Goal: Task Accomplishment & Management: Use online tool/utility

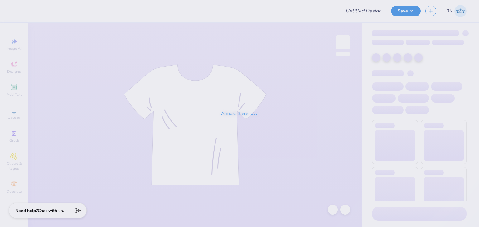
type input "FPS239687"
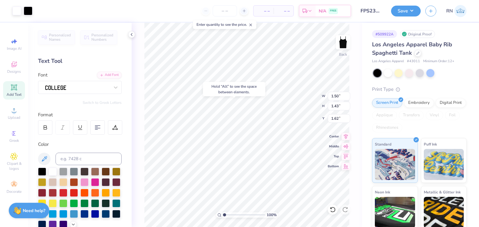
type input "1.62"
type input "2.86"
click at [329, 210] on icon at bounding box center [332, 210] width 6 height 6
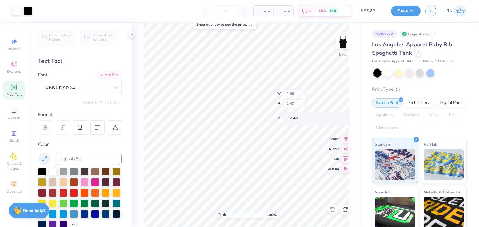
type input "1.50"
type input "1.43"
type input "2.40"
type input "3.58"
type input "1.14"
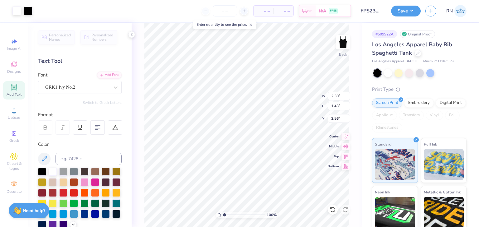
type input "1.14"
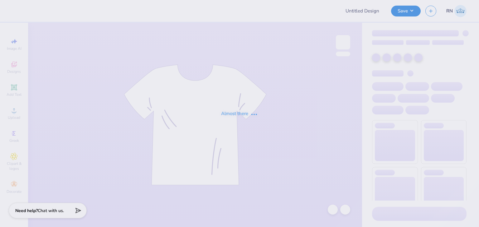
type input "FPS239690"
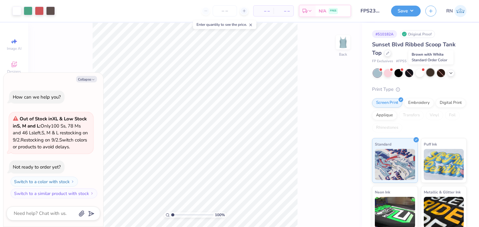
click at [426, 74] on div at bounding box center [430, 73] width 8 height 8
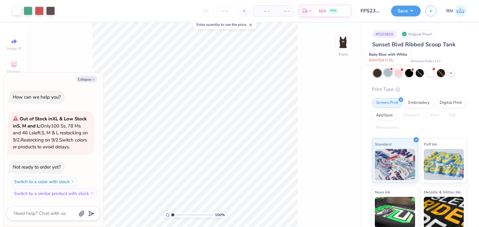
click at [387, 71] on div at bounding box center [388, 73] width 8 height 8
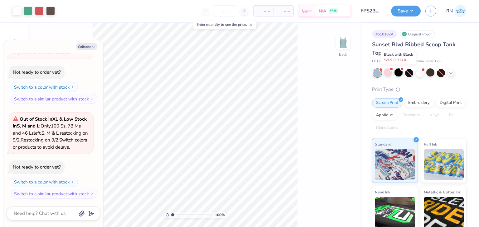
click at [397, 74] on div at bounding box center [398, 73] width 8 height 8
click at [375, 76] on div at bounding box center [377, 73] width 8 height 8
click at [389, 75] on div at bounding box center [388, 73] width 8 height 8
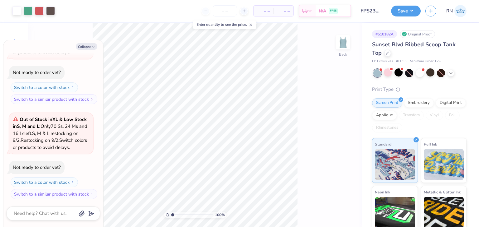
scroll to position [347, 0]
click at [430, 75] on div at bounding box center [430, 73] width 8 height 8
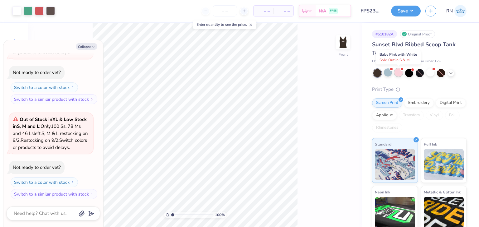
click at [398, 74] on div at bounding box center [398, 73] width 8 height 8
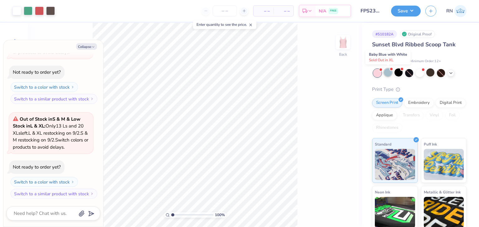
click at [386, 75] on div at bounding box center [388, 73] width 8 height 8
click at [380, 74] on div at bounding box center [377, 73] width 8 height 8
click at [388, 74] on div at bounding box center [388, 73] width 8 height 8
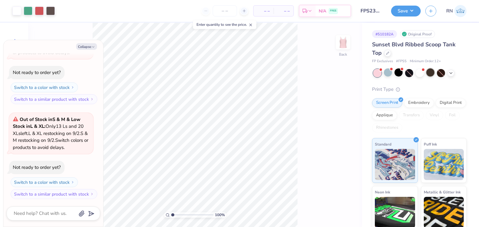
click at [428, 73] on div at bounding box center [430, 73] width 8 height 8
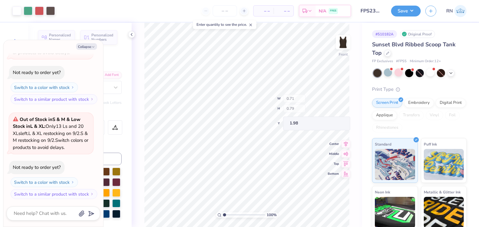
type textarea "x"
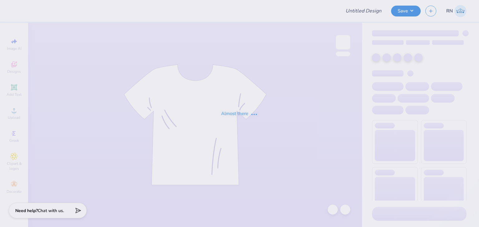
type input "FPS239692"
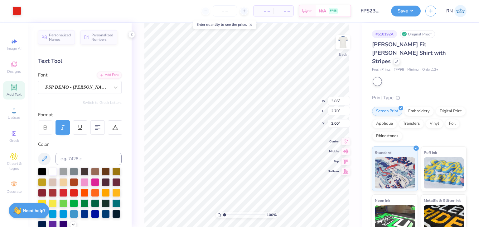
type input "3.85"
type input "2.70"
type input "3.00"
type input "3.15"
type input "0.77"
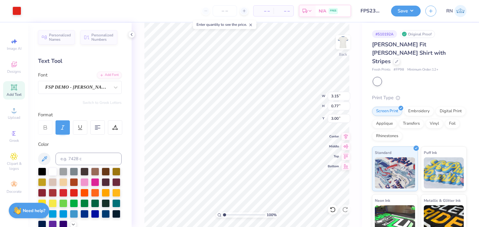
type input "3.68"
type input "0.90"
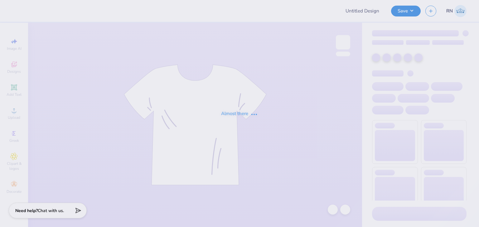
type input "FPS239695"
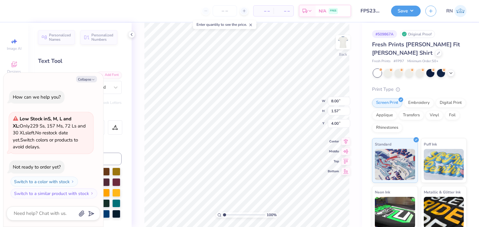
type textarea "x"
type input "5.67"
type input "1.11"
type textarea "x"
type input "3.94"
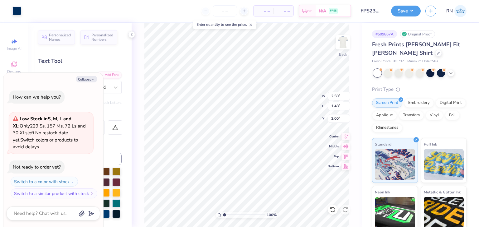
type textarea "x"
type input "5.67"
type input "1.11"
type input "3.94"
click at [91, 79] on icon "button" at bounding box center [93, 80] width 4 height 4
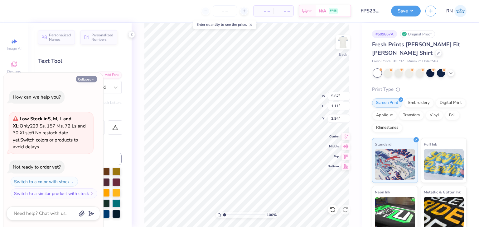
type textarea "x"
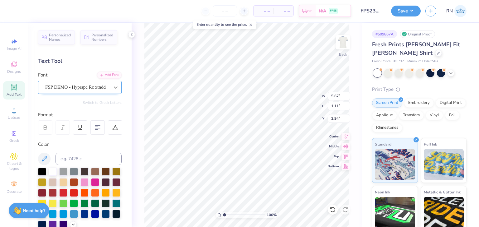
click at [113, 85] on icon at bounding box center [115, 87] width 6 height 6
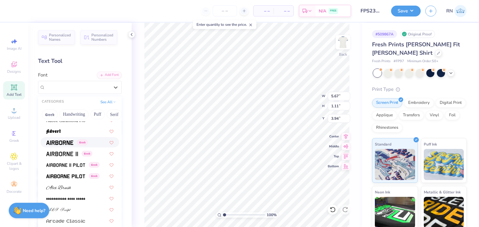
scroll to position [125, 0]
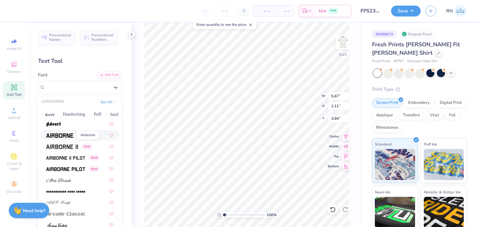
click at [58, 138] on img at bounding box center [59, 136] width 27 height 4
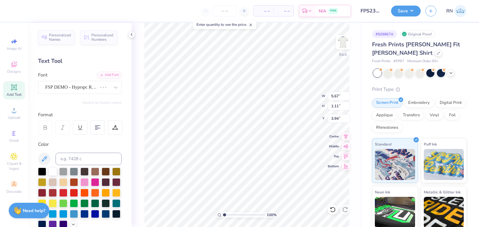
type input "3.49"
type input "1.24"
type input "3.88"
click at [94, 90] on div "Airborne Greek" at bounding box center [77, 88] width 65 height 10
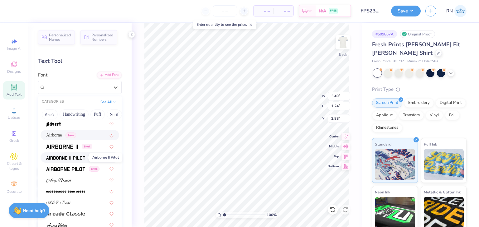
click at [63, 160] on img at bounding box center [65, 158] width 39 height 4
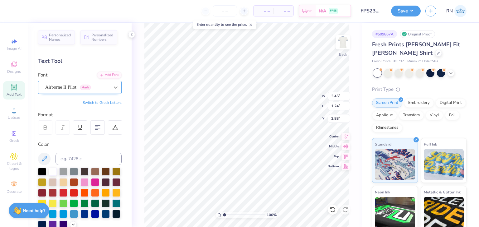
click at [110, 91] on div at bounding box center [115, 87] width 11 height 11
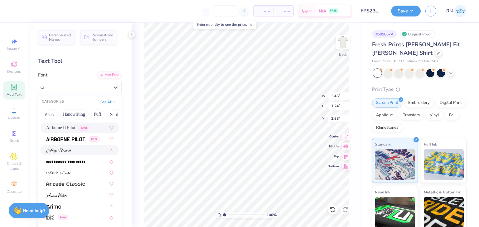
scroll to position [156, 0]
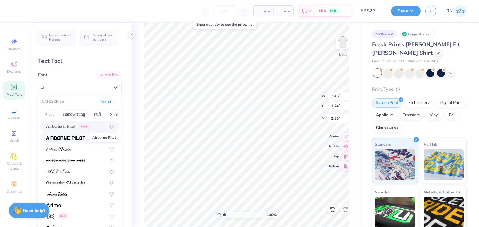
click at [67, 135] on span at bounding box center [65, 138] width 39 height 7
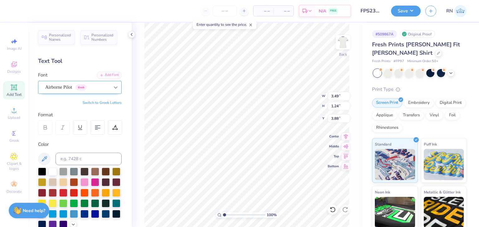
click at [110, 89] on div at bounding box center [115, 87] width 11 height 11
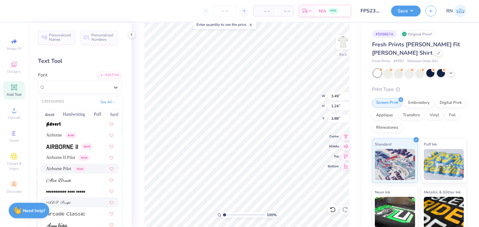
scroll to position [187, 0]
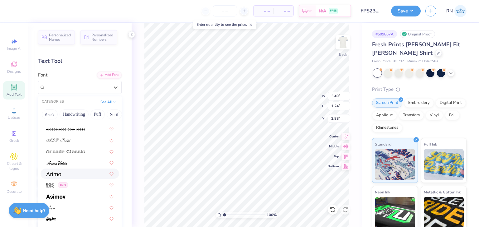
click at [68, 176] on div at bounding box center [79, 174] width 67 height 7
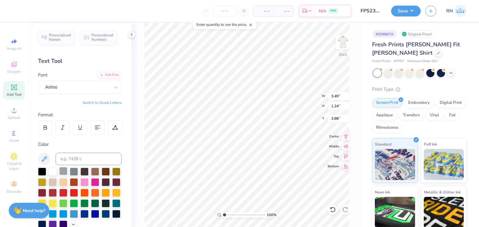
type input "3.73"
type input "1.23"
click at [100, 89] on div "Arimo" at bounding box center [77, 88] width 65 height 10
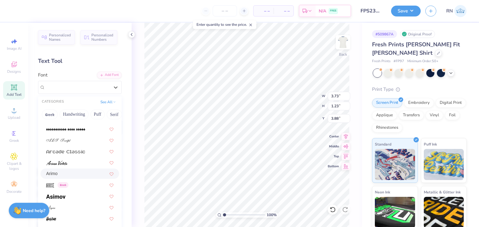
click at [75, 175] on div "Arimo" at bounding box center [79, 174] width 67 height 7
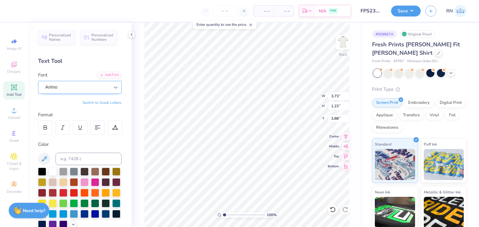
click at [112, 90] on icon at bounding box center [115, 87] width 6 height 6
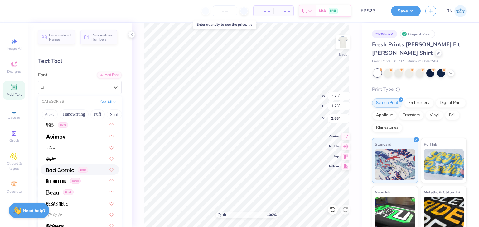
scroll to position [249, 0]
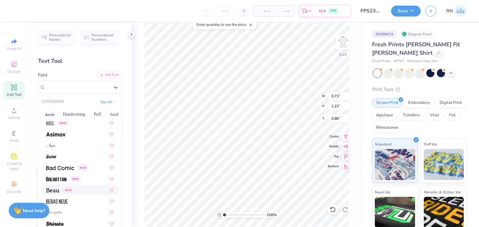
click at [58, 190] on img at bounding box center [52, 191] width 13 height 4
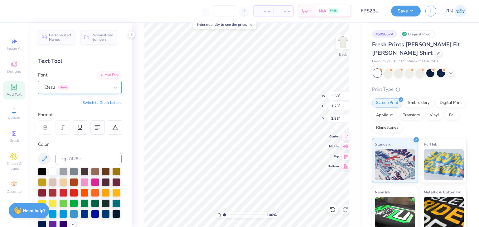
click at [98, 88] on div "Beau Greek" at bounding box center [77, 88] width 65 height 10
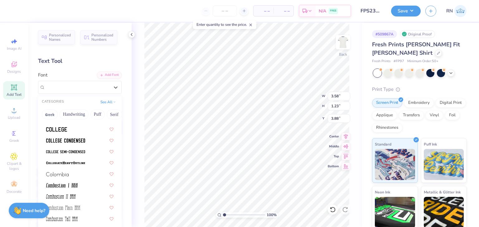
scroll to position [810, 0]
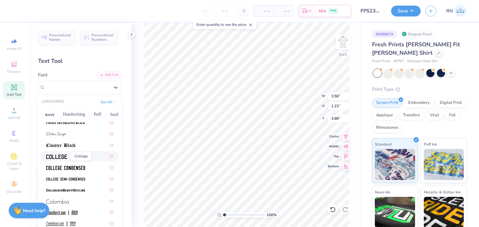
click at [63, 154] on span at bounding box center [56, 156] width 21 height 7
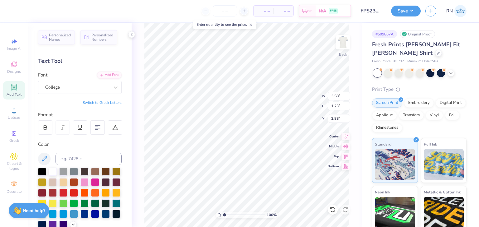
type input "2.97"
type input "1.16"
type input "3.92"
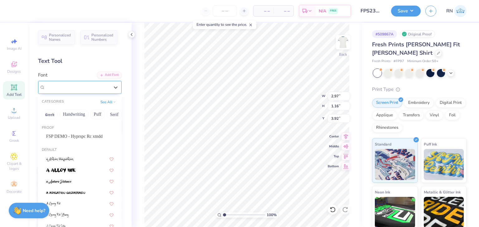
click at [104, 88] on div "College" at bounding box center [77, 88] width 65 height 10
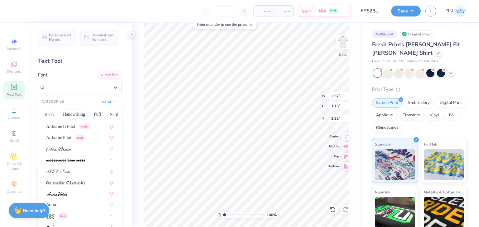
scroll to position [0, 0]
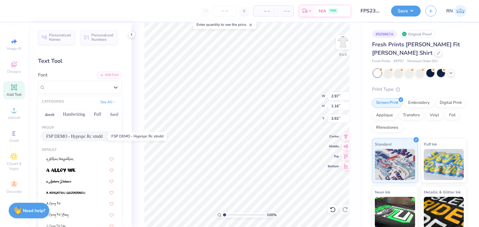
click at [83, 137] on span "FSP DEMO - Hyprspc Rc xtndd" at bounding box center [74, 136] width 56 height 7
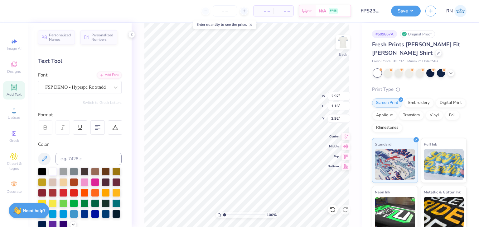
type input "5.67"
type input "1.11"
type input "3.94"
click at [138, 138] on div "100 % Back W 5.67 5.67 " H 1.11 1.11 " Y 3.94 3.94 " Center Middle Top Bottom" at bounding box center [247, 125] width 230 height 205
click at [333, 211] on icon at bounding box center [332, 210] width 6 height 6
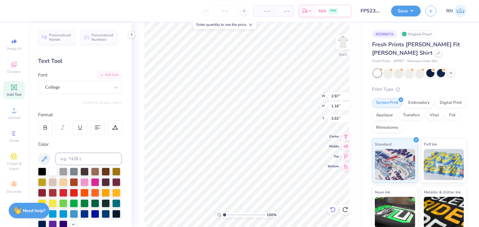
type input "2.97"
type input "1.16"
type input "3.92"
click at [333, 211] on icon at bounding box center [332, 210] width 6 height 6
type input "3.58"
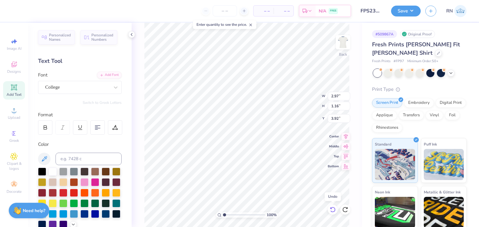
type input "1.23"
type input "3.88"
click at [333, 211] on icon at bounding box center [332, 210] width 6 height 6
type input "3.49"
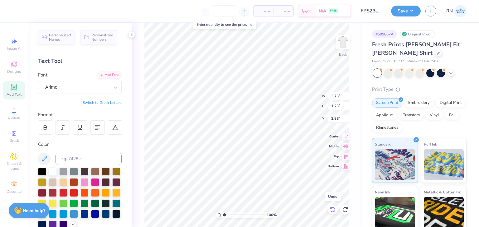
type input "1.24"
click at [333, 211] on icon at bounding box center [332, 210] width 6 height 6
type input "5.67"
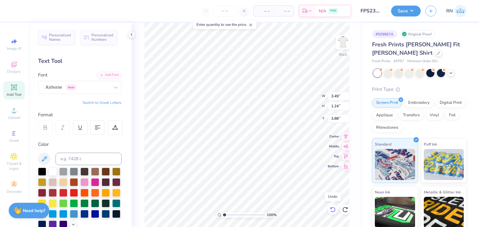
type input "1.11"
click at [333, 211] on icon at bounding box center [332, 210] width 6 height 6
type input "4.00"
click at [333, 211] on icon at bounding box center [332, 210] width 6 height 6
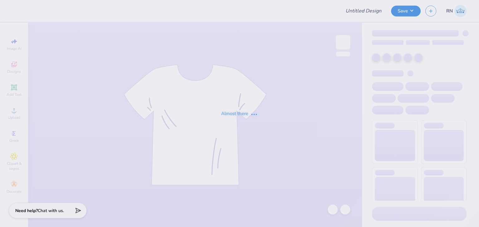
type input "FPS239698"
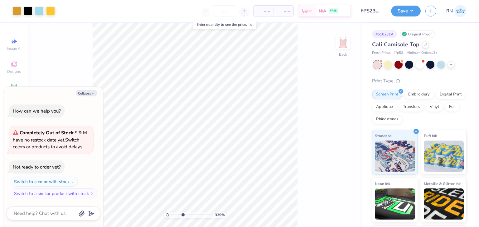
drag, startPoint x: 174, startPoint y: 215, endPoint x: 182, endPoint y: 220, distance: 9.5
type input "3.39"
click at [182, 218] on input "range" at bounding box center [192, 216] width 42 height 6
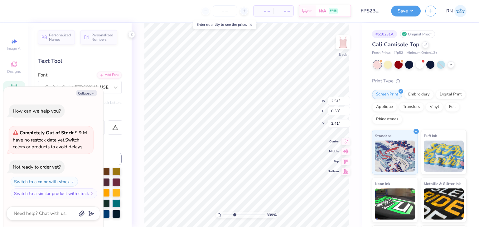
click at [139, 86] on div "339 % Back W 2.51 2.51 " H 0.38 0.38 " Y 3.41 3.41 " Center Middle Top Bottom" at bounding box center [247, 125] width 230 height 205
type textarea "x"
drag, startPoint x: 233, startPoint y: 215, endPoint x: 224, endPoint y: 213, distance: 9.1
click at [224, 213] on input "range" at bounding box center [244, 216] width 42 height 6
drag, startPoint x: 225, startPoint y: 215, endPoint x: 236, endPoint y: 215, distance: 10.3
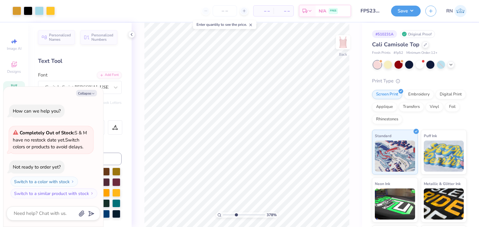
type input "3.78"
click at [236, 215] on input "range" at bounding box center [244, 216] width 42 height 6
